Goal: Information Seeking & Learning: Learn about a topic

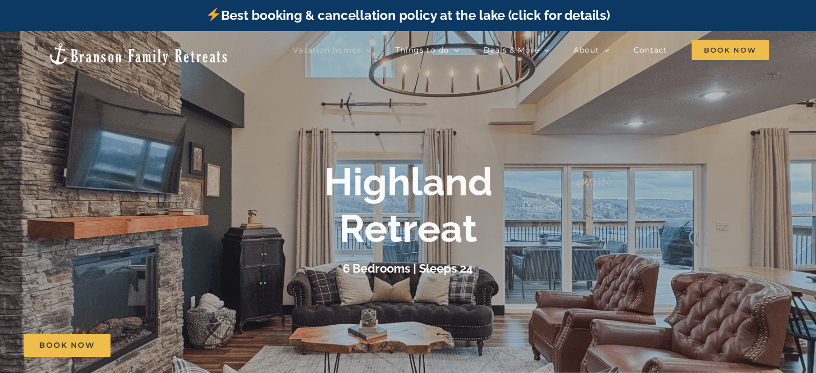
click at [373, 155] on div at bounding box center [408, 217] width 816 height 373
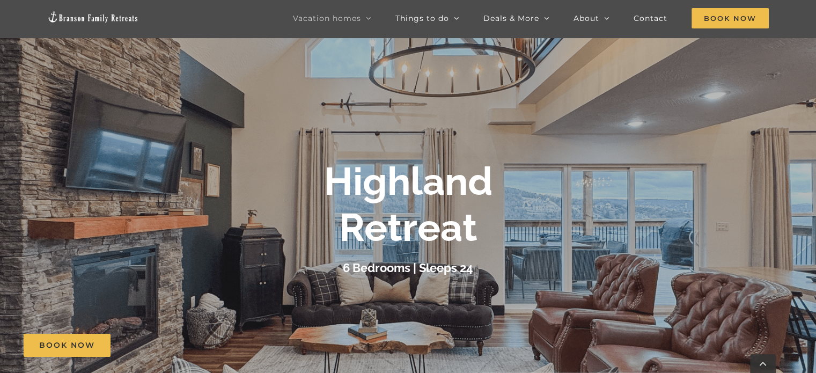
scroll to position [268, 0]
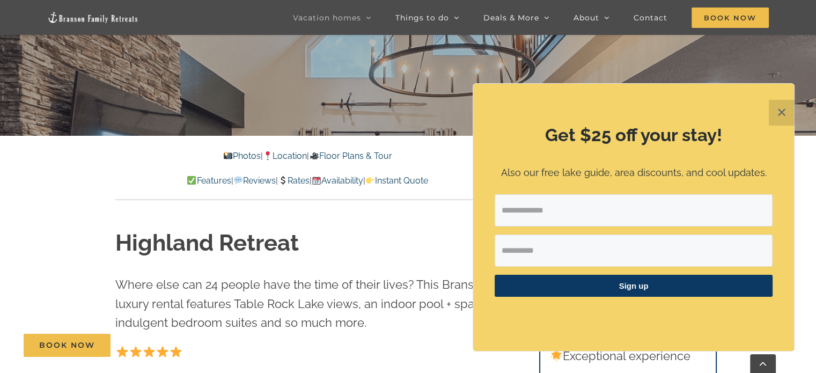
click at [368, 156] on link "Floor Plans & Tour" at bounding box center [350, 156] width 83 height 10
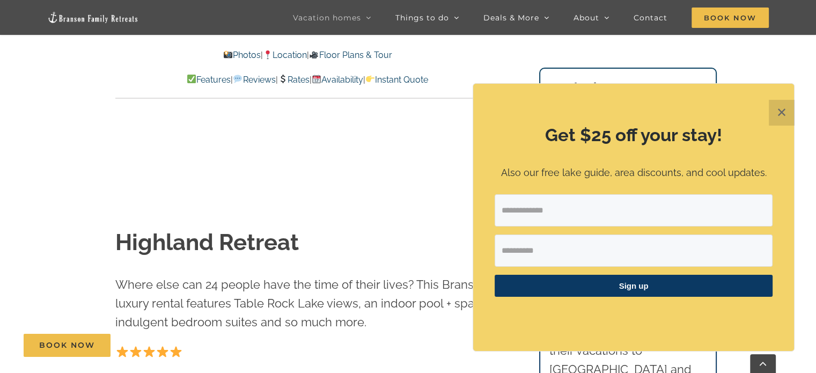
scroll to position [4329, 0]
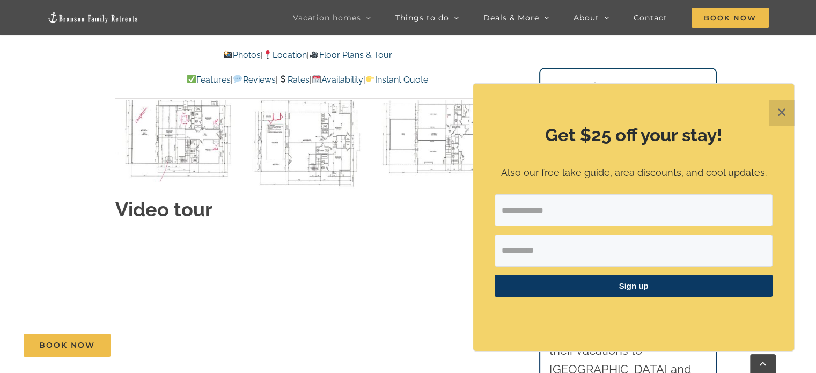
drag, startPoint x: 376, startPoint y: 174, endPoint x: 377, endPoint y: 190, distance: 15.6
click at [377, 196] on div "Video tour" at bounding box center [307, 313] width 384 height 235
click at [782, 111] on button "✕" at bounding box center [782, 113] width 26 height 26
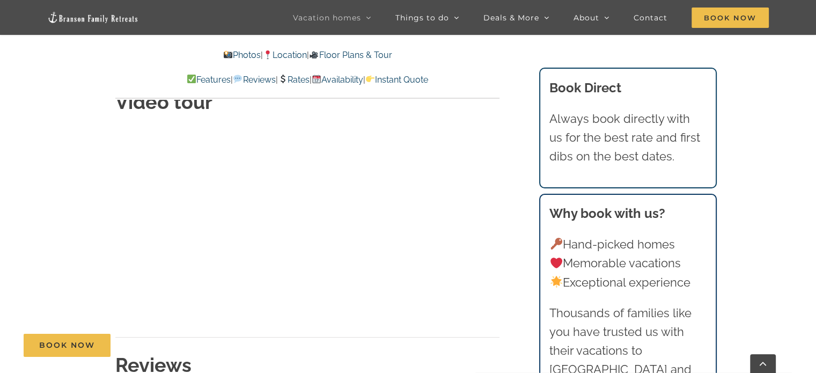
scroll to position [4221, 0]
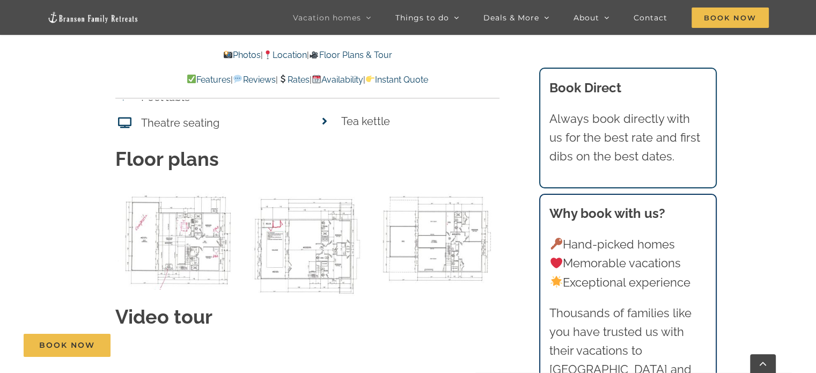
click at [446, 201] on img "00 Upper level 32 BC Plan as of 5-13-2021-4 copy" at bounding box center [437, 239] width 125 height 105
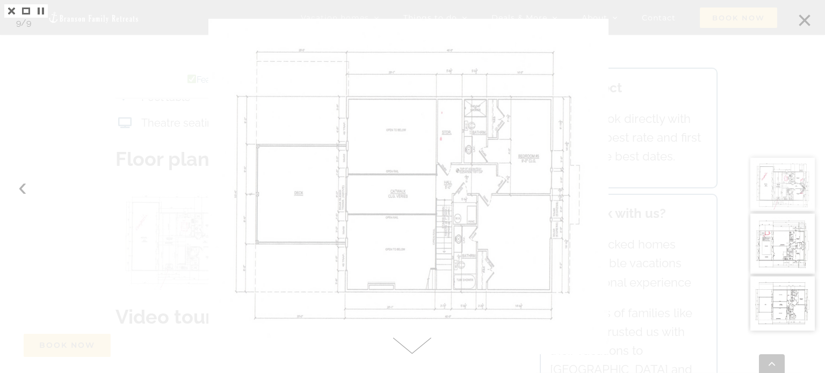
click at [21, 189] on div at bounding box center [412, 186] width 825 height 373
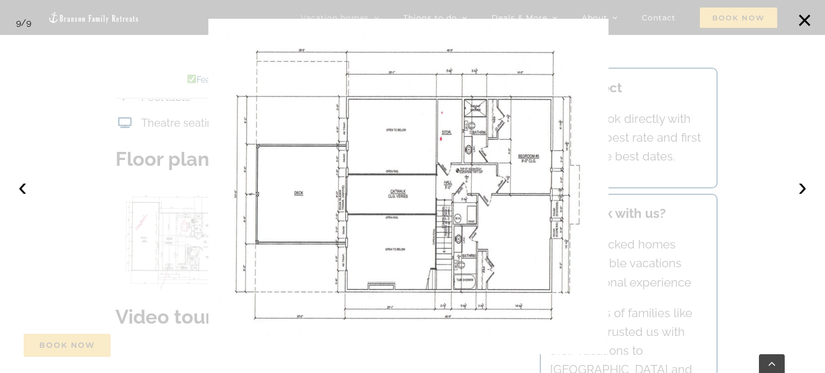
click at [21, 189] on button "‹" at bounding box center [23, 187] width 24 height 24
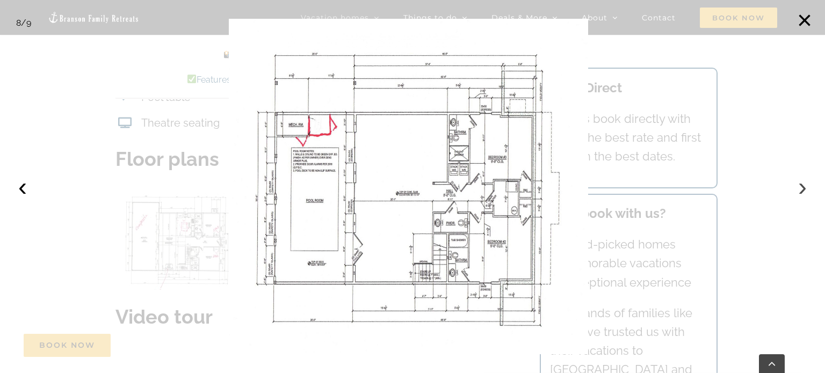
click at [803, 186] on button "›" at bounding box center [802, 187] width 24 height 24
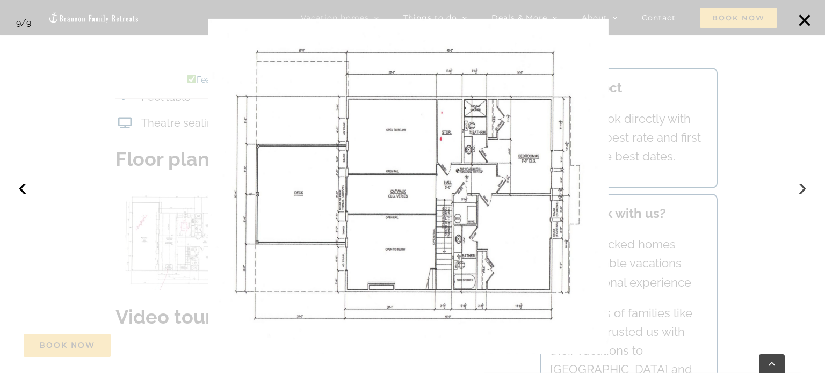
click at [803, 186] on button "›" at bounding box center [802, 187] width 24 height 24
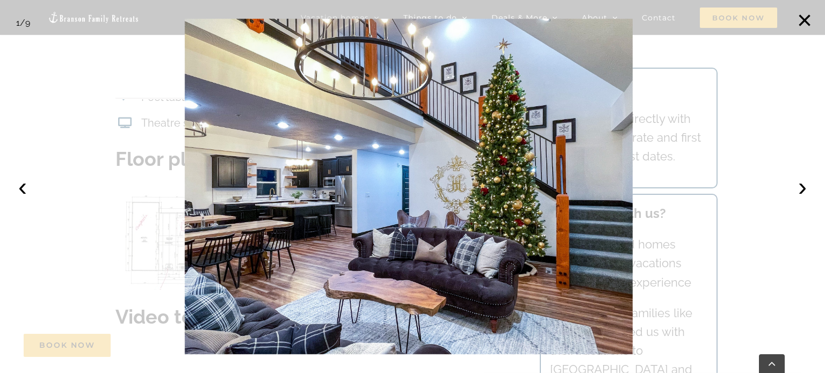
click at [726, 177] on div at bounding box center [412, 186] width 825 height 373
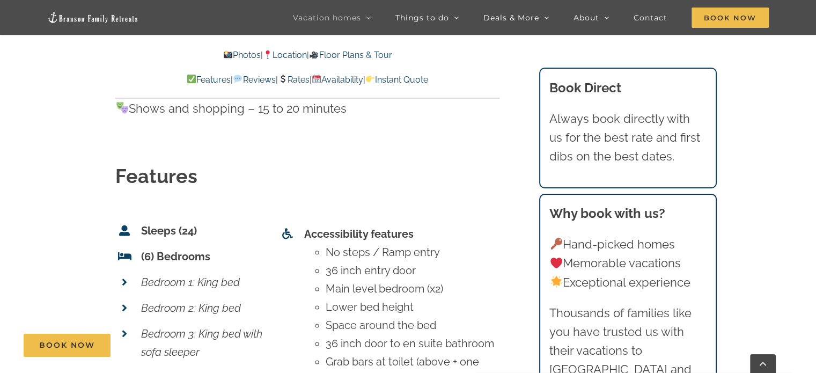
scroll to position [3309, 0]
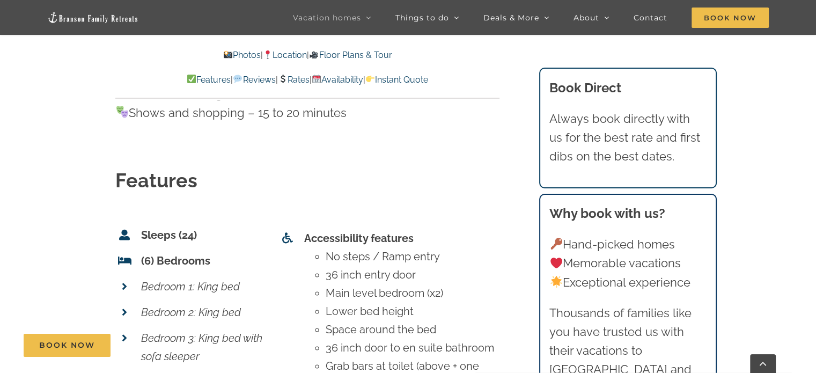
click at [125, 333] on icon at bounding box center [124, 338] width 5 height 11
click at [123, 333] on icon at bounding box center [124, 338] width 5 height 11
click at [178, 332] on em "Bedroom 3: King bed with sofa sleeper" at bounding box center [201, 347] width 121 height 31
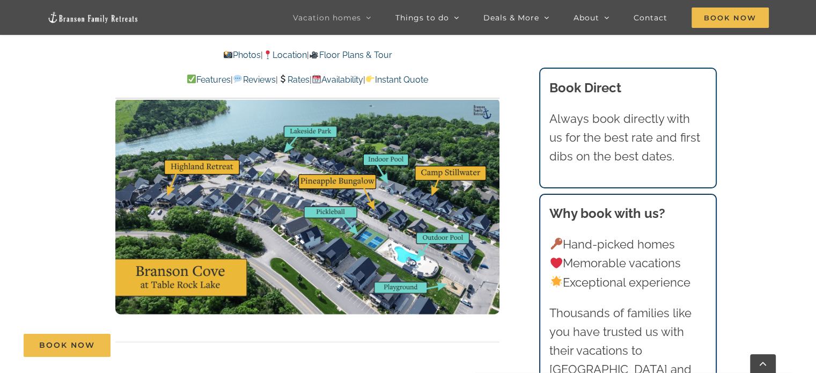
scroll to position [2718, 0]
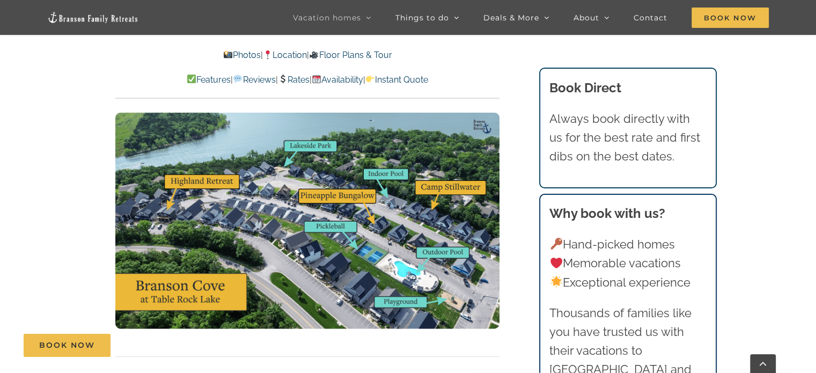
click at [149, 201] on img at bounding box center [307, 221] width 384 height 216
click at [301, 178] on img at bounding box center [307, 221] width 384 height 216
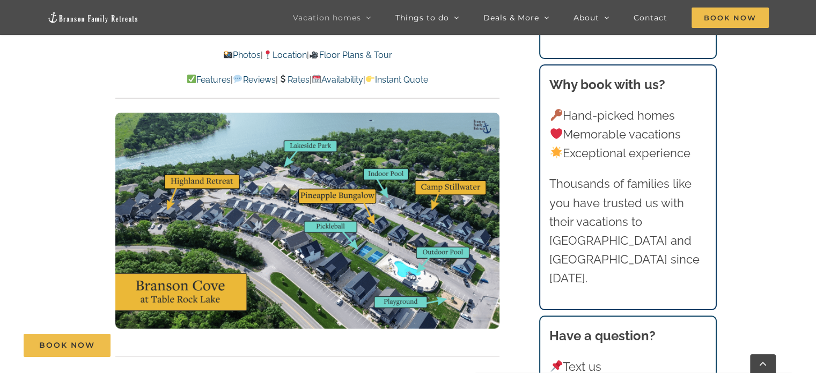
click at [282, 190] on img at bounding box center [307, 221] width 384 height 216
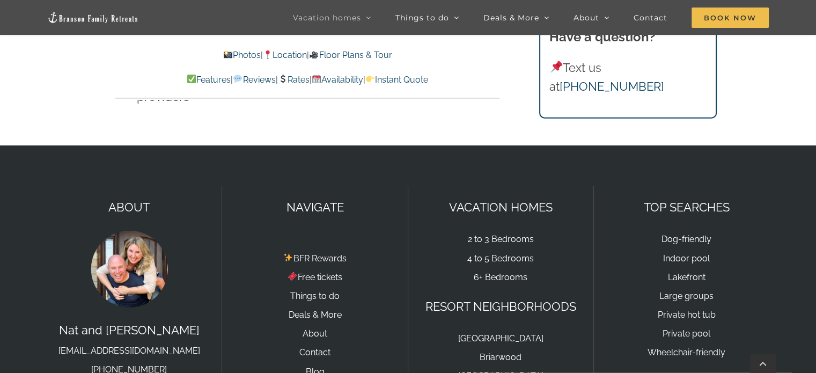
scroll to position [6798, 0]
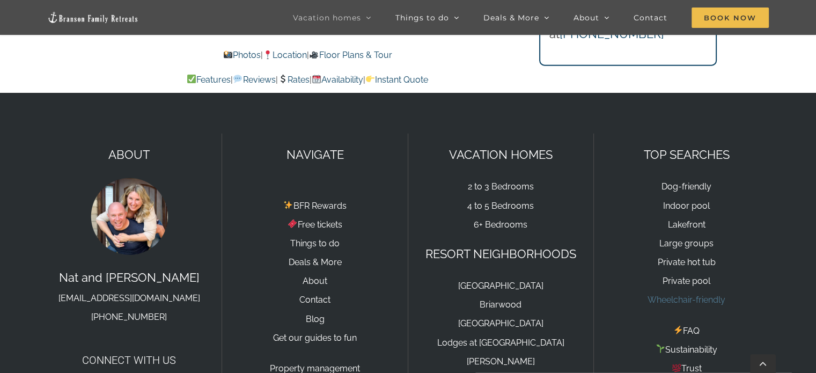
click at [682, 295] on link "Wheelchair-friendly" at bounding box center [687, 300] width 78 height 10
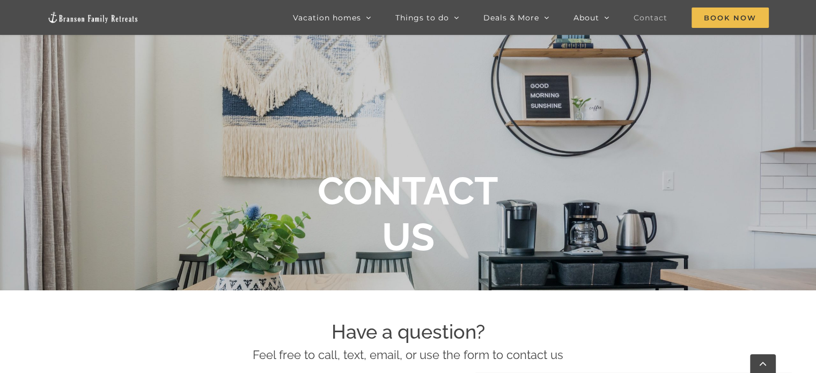
scroll to position [107, 0]
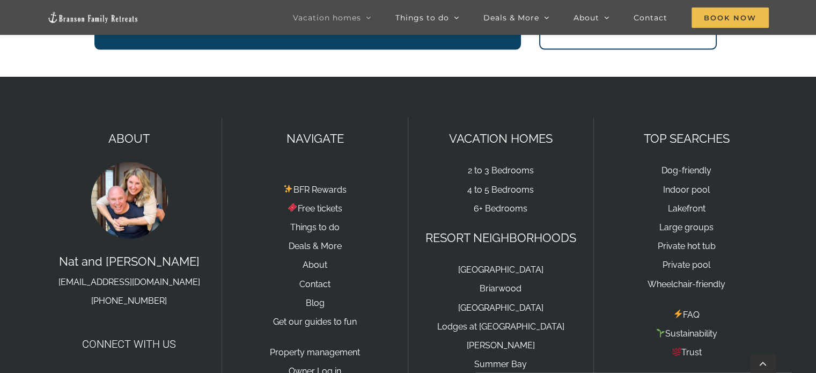
scroll to position [2263, 0]
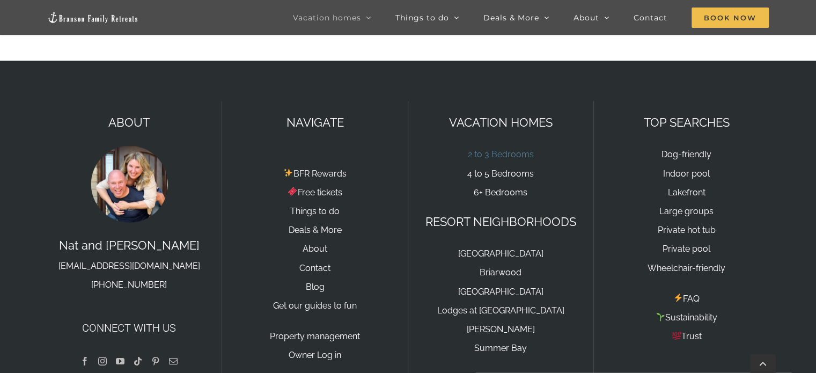
click at [514, 149] on link "2 to 3 Bedrooms" at bounding box center [501, 154] width 66 height 10
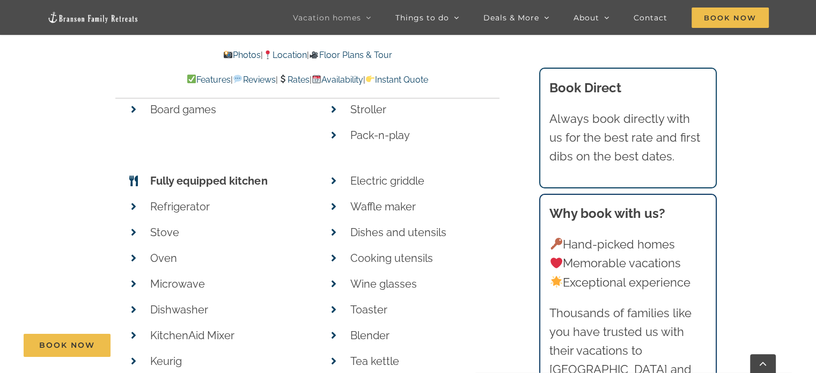
scroll to position [3811, 0]
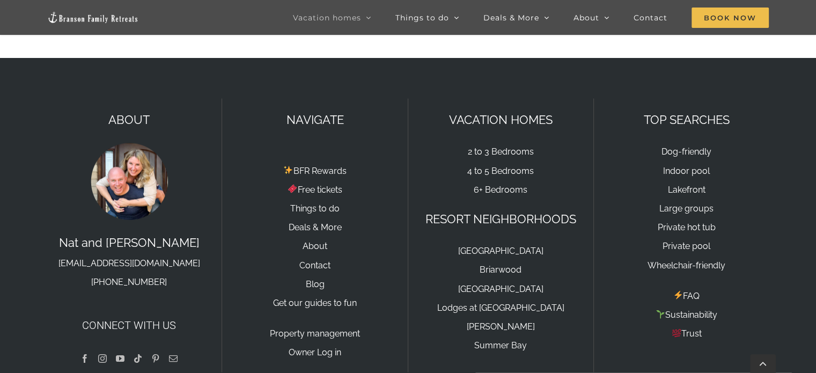
click at [91, 16] on img at bounding box center [92, 17] width 91 height 12
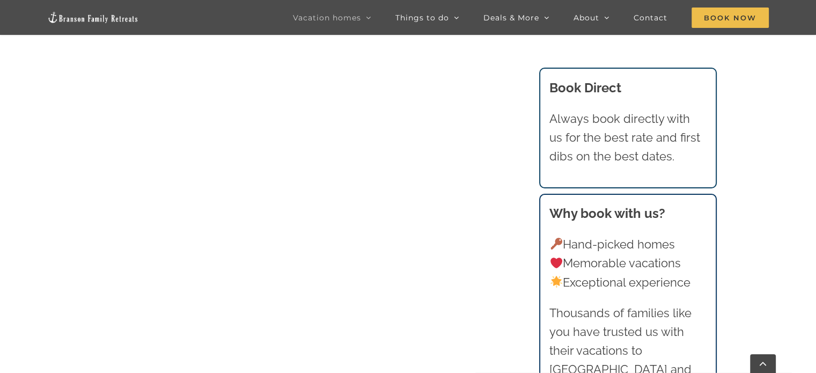
scroll to position [801, 0]
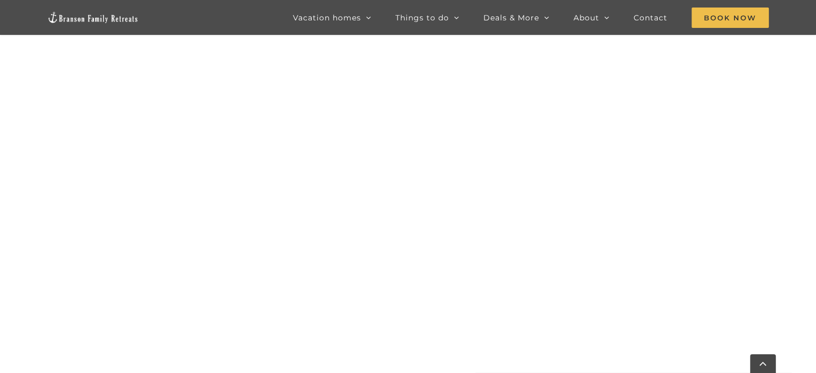
scroll to position [910, 0]
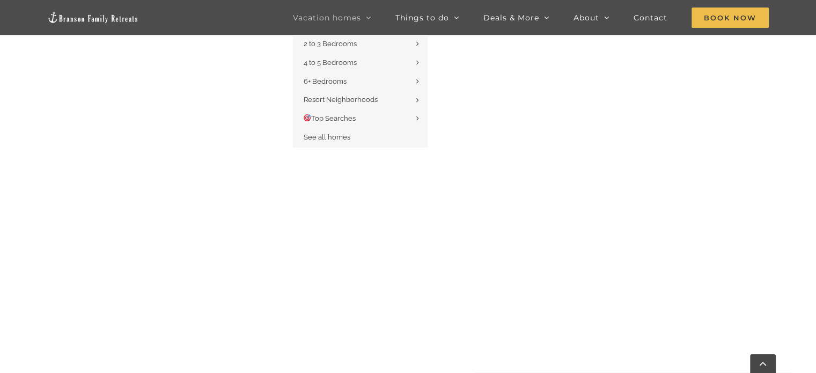
click at [352, 14] on span "Vacation homes" at bounding box center [327, 18] width 68 height 8
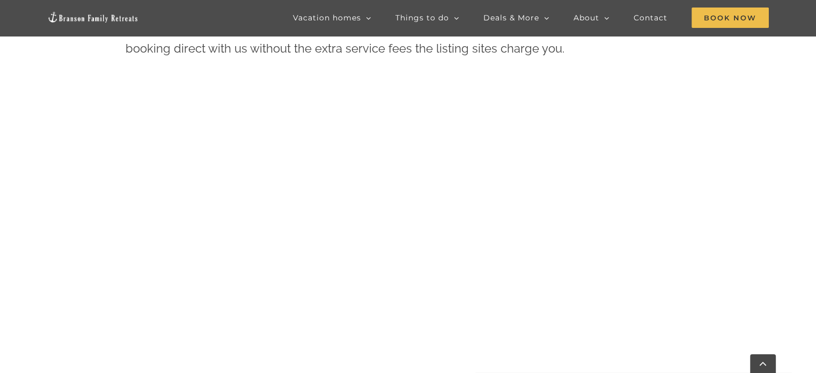
scroll to position [910, 0]
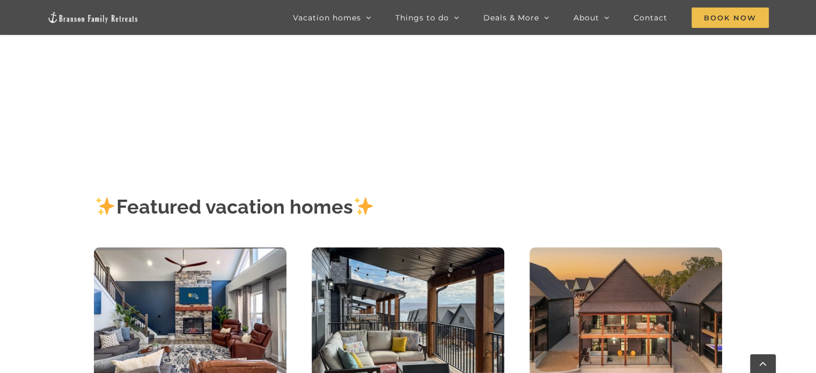
scroll to position [268, 0]
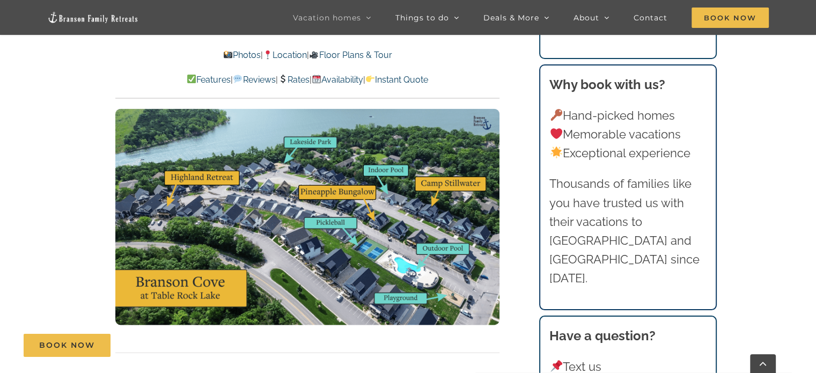
scroll to position [2738, 0]
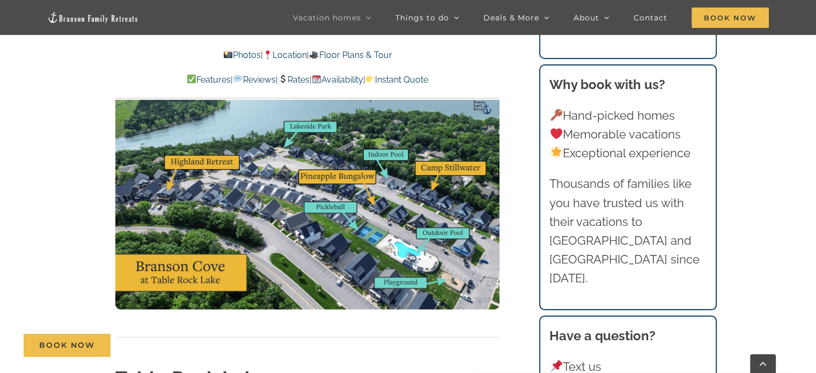
click at [280, 197] on img at bounding box center [307, 201] width 384 height 216
click at [279, 222] on img at bounding box center [307, 201] width 384 height 216
click at [278, 222] on img at bounding box center [307, 201] width 384 height 216
click at [191, 257] on img at bounding box center [307, 201] width 384 height 216
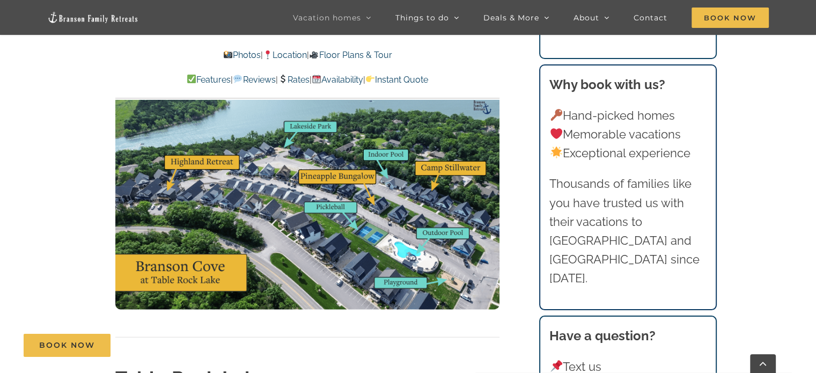
click at [191, 257] on img at bounding box center [307, 201] width 384 height 216
click at [279, 229] on img at bounding box center [307, 201] width 384 height 216
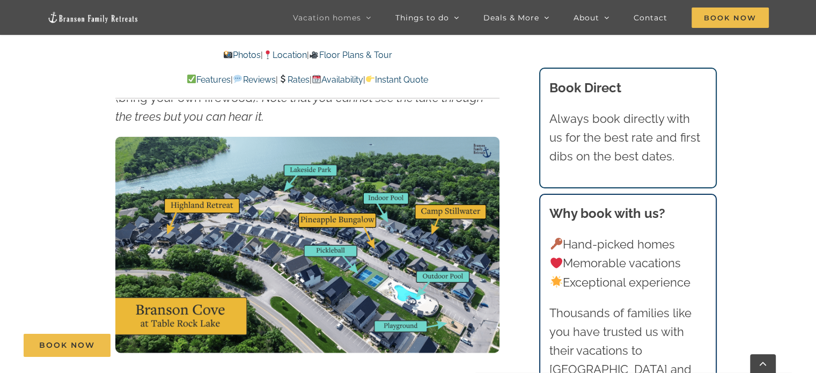
scroll to position [2684, 0]
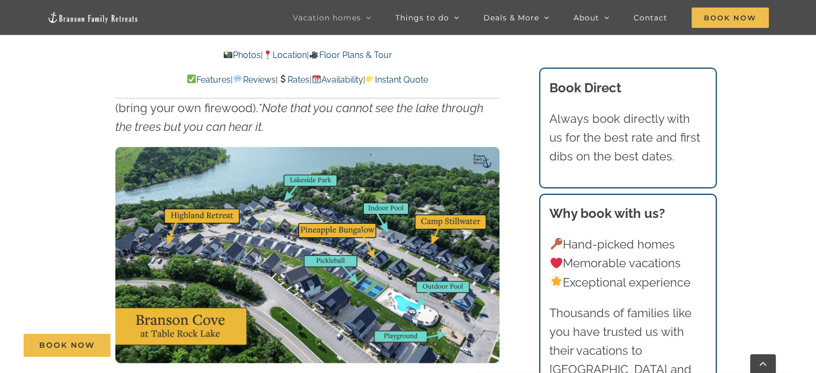
click at [355, 54] on link "Floor Plans & Tour" at bounding box center [350, 55] width 83 height 10
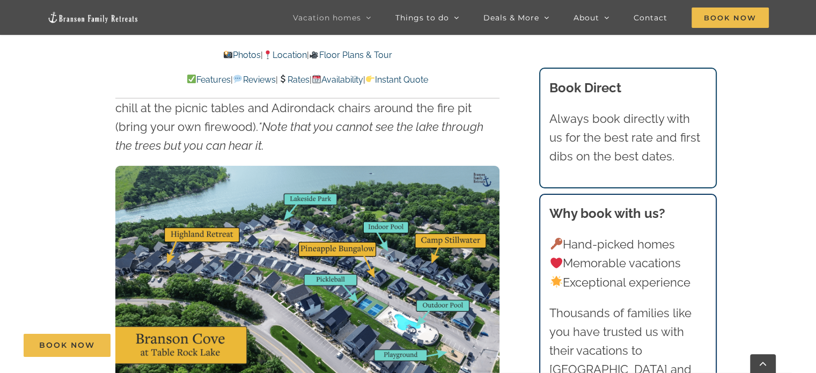
scroll to position [2665, 0]
